Goal: Transaction & Acquisition: Purchase product/service

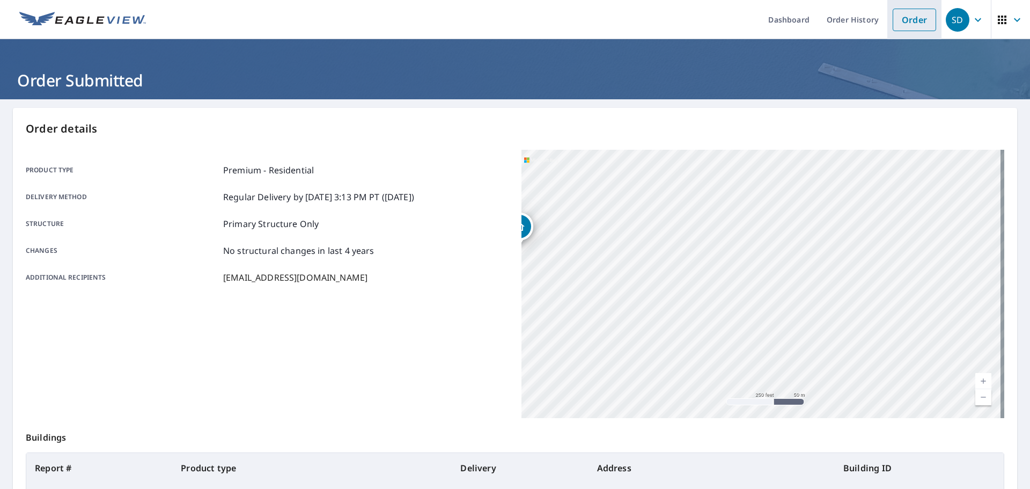
click at [902, 19] on link "Order" at bounding box center [914, 20] width 43 height 23
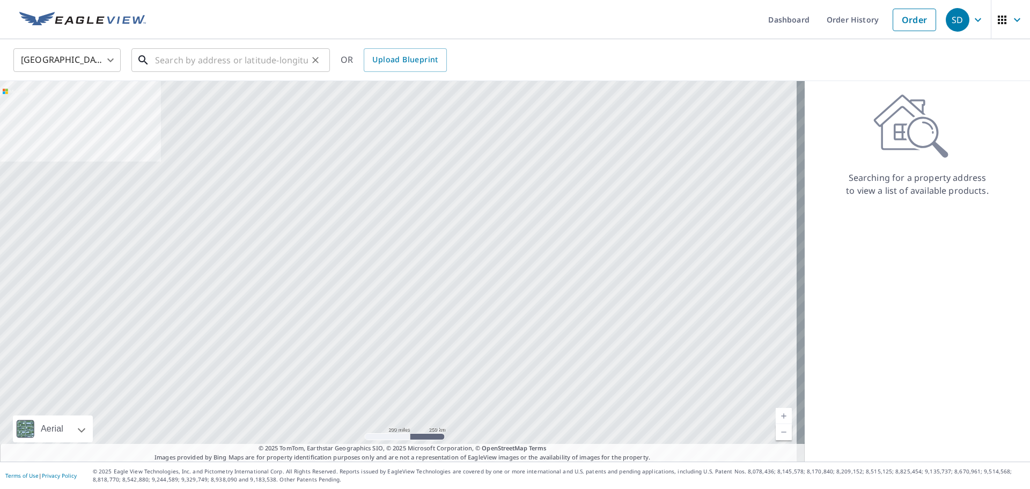
click at [168, 61] on input "text" at bounding box center [231, 60] width 153 height 30
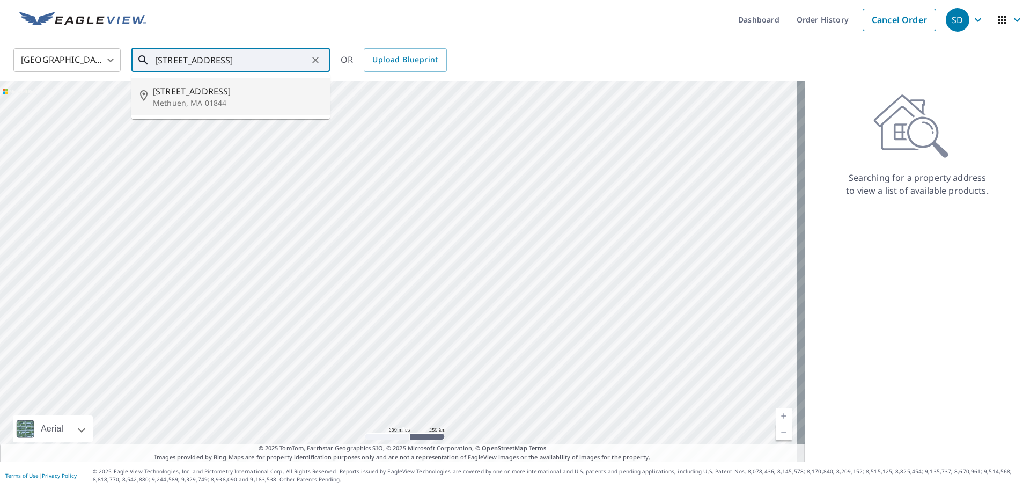
click at [188, 91] on span "[STREET_ADDRESS]" at bounding box center [237, 91] width 168 height 13
type input "[STREET_ADDRESS]"
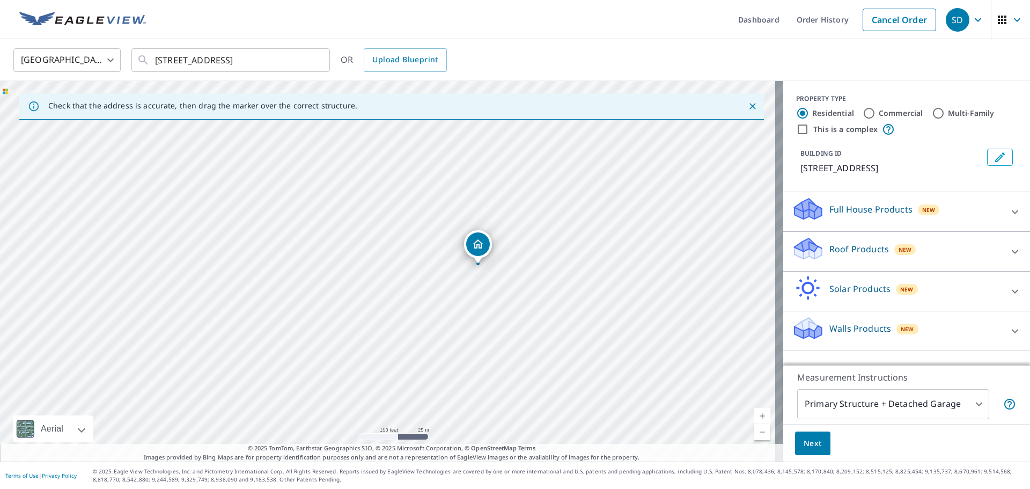
drag, startPoint x: 375, startPoint y: 276, endPoint x: 472, endPoint y: 270, distance: 96.8
click at [472, 270] on div "[STREET_ADDRESS]" at bounding box center [391, 271] width 783 height 380
drag, startPoint x: 476, startPoint y: 267, endPoint x: 460, endPoint y: 252, distance: 22.0
click at [856, 204] on p "Full House Products" at bounding box center [871, 209] width 83 height 13
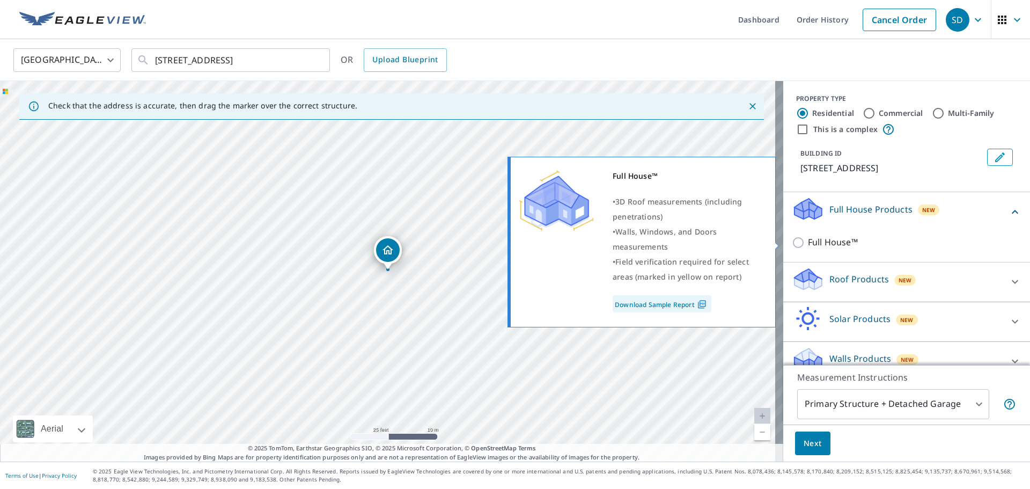
click at [825, 236] on p "Full House™" at bounding box center [833, 242] width 50 height 13
click at [808, 236] on input "Full House™" at bounding box center [800, 242] width 16 height 13
checkbox input "true"
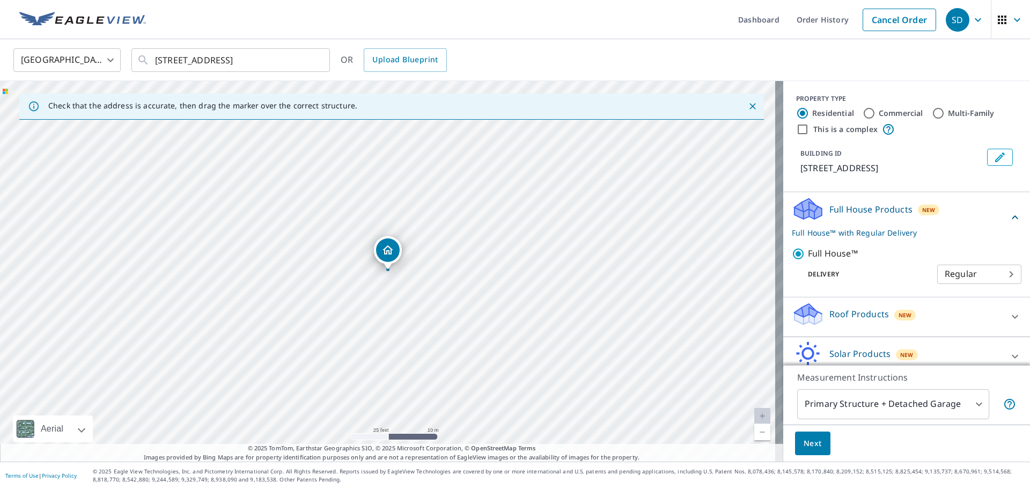
click at [896, 306] on div "Roof Products New" at bounding box center [897, 317] width 210 height 31
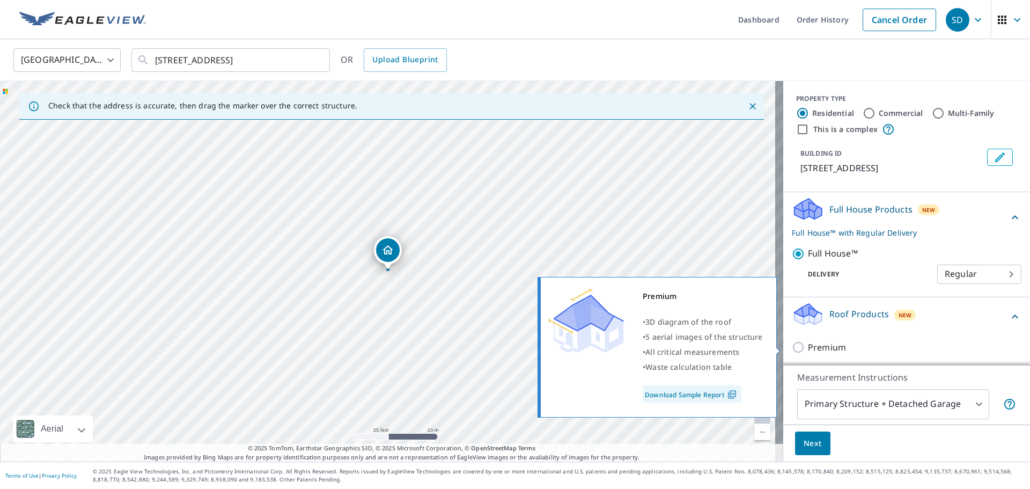
click at [796, 343] on input "Premium" at bounding box center [800, 347] width 16 height 13
checkbox input "true"
checkbox input "false"
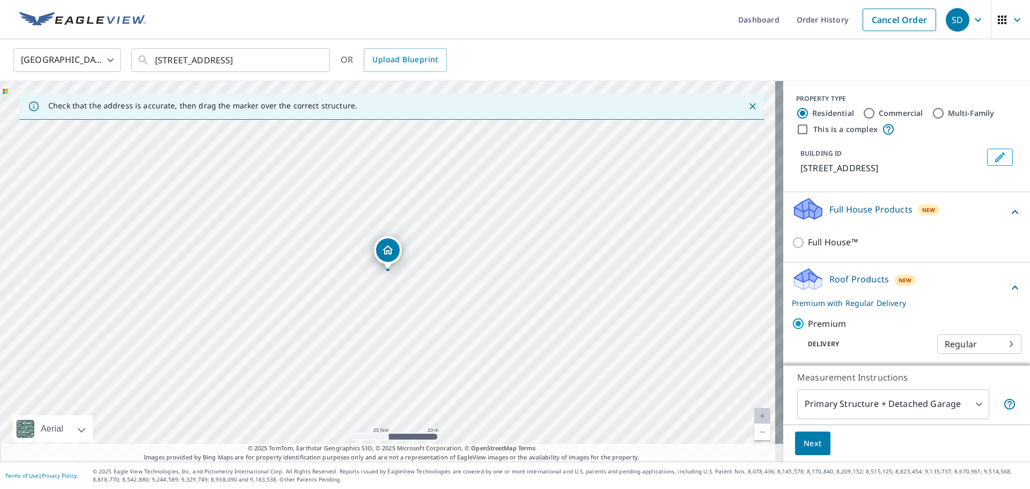
click at [973, 400] on body "SD SD Dashboard Order History Cancel Order SD [GEOGRAPHIC_DATA] [GEOGRAPHIC_DAT…" at bounding box center [515, 244] width 1030 height 489
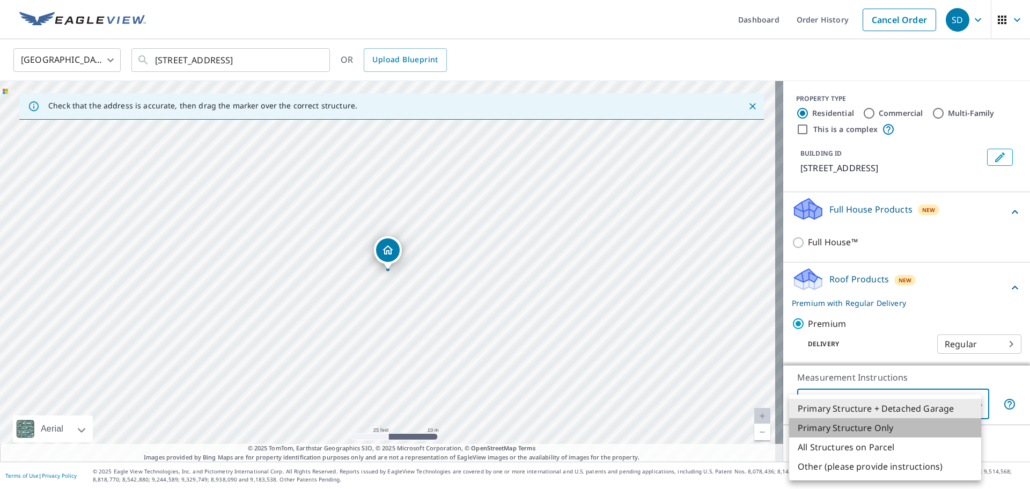
click at [877, 426] on li "Primary Structure Only" at bounding box center [885, 427] width 192 height 19
type input "2"
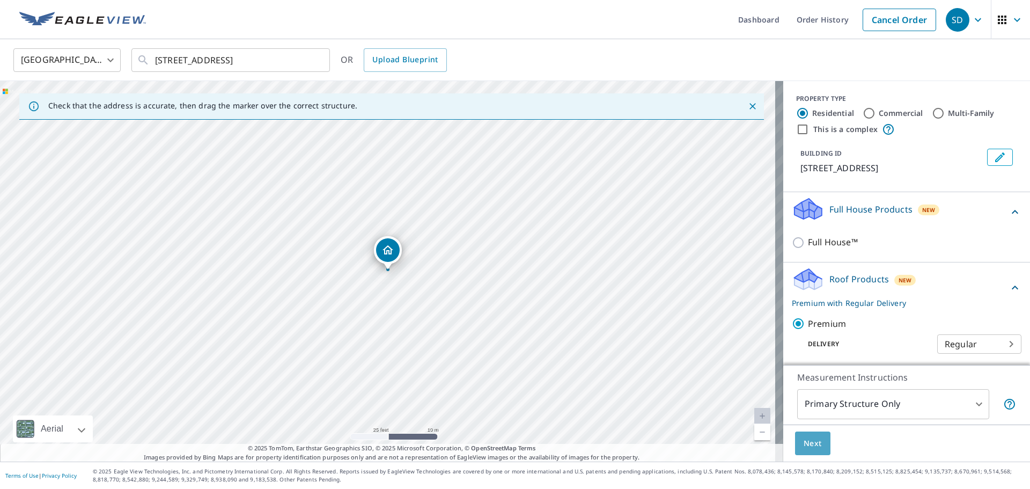
click at [804, 447] on span "Next" at bounding box center [813, 443] width 18 height 13
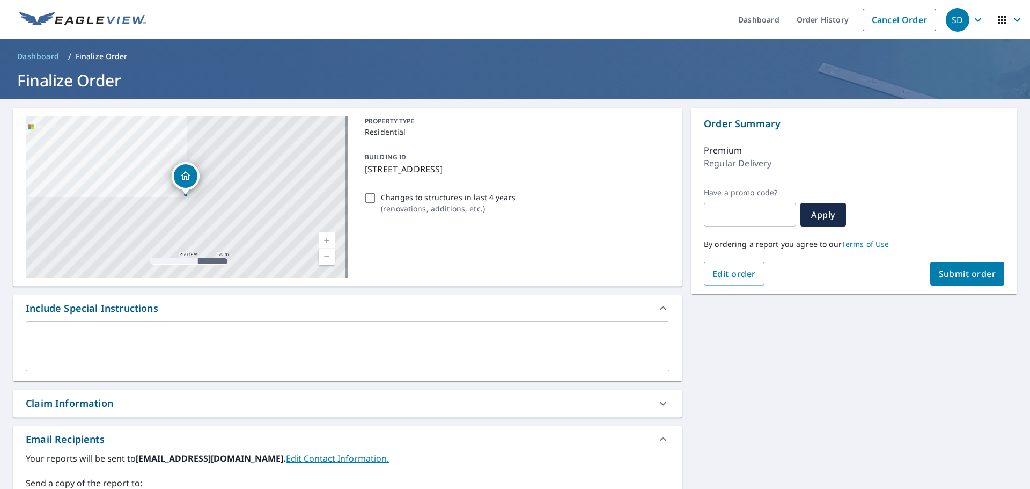
click at [961, 270] on span "Submit order" at bounding box center [967, 274] width 57 height 12
